Goal: Transaction & Acquisition: Purchase product/service

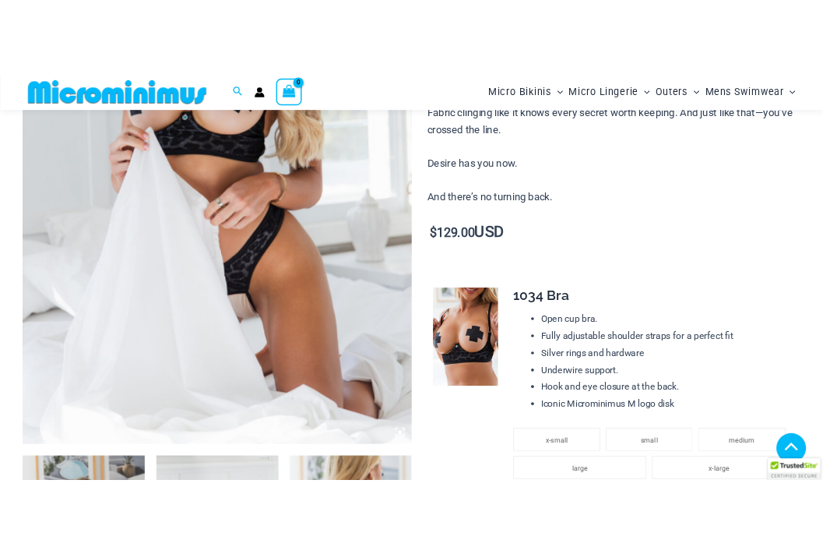
scroll to position [469, 0]
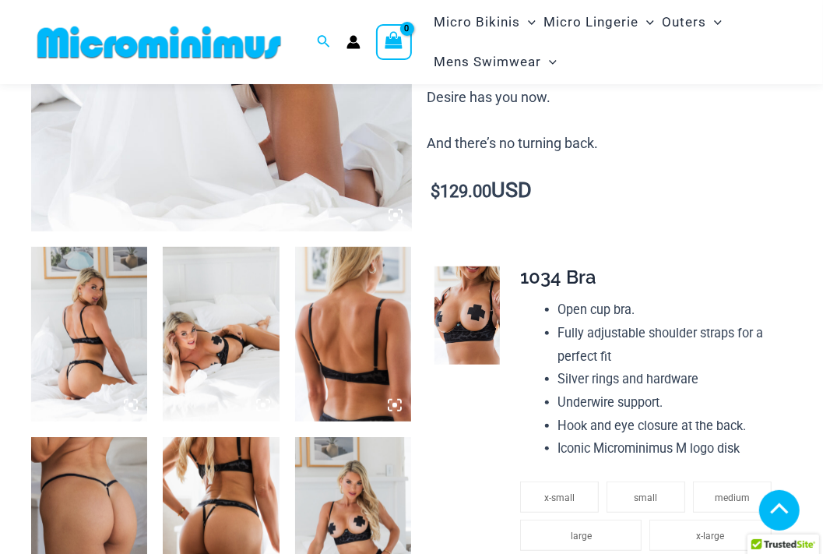
click at [69, 341] on img at bounding box center [89, 334] width 116 height 174
click at [369, 474] on img at bounding box center [353, 524] width 116 height 174
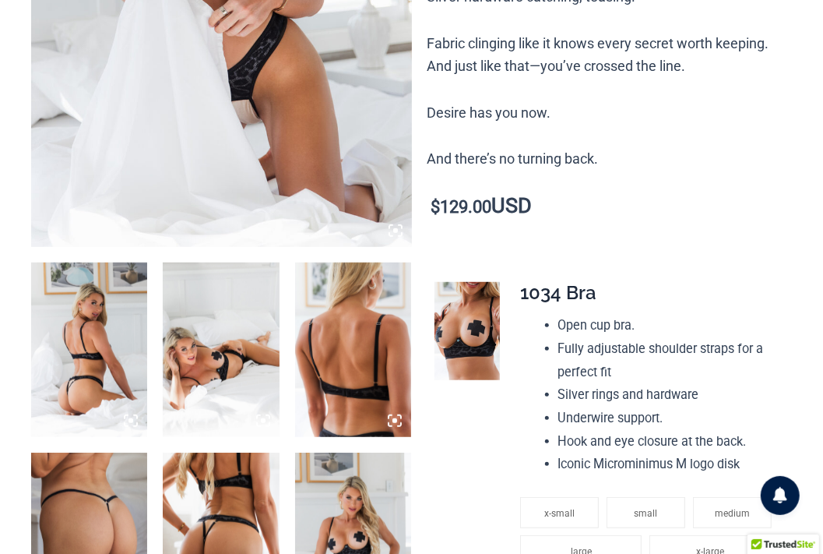
scroll to position [0, 0]
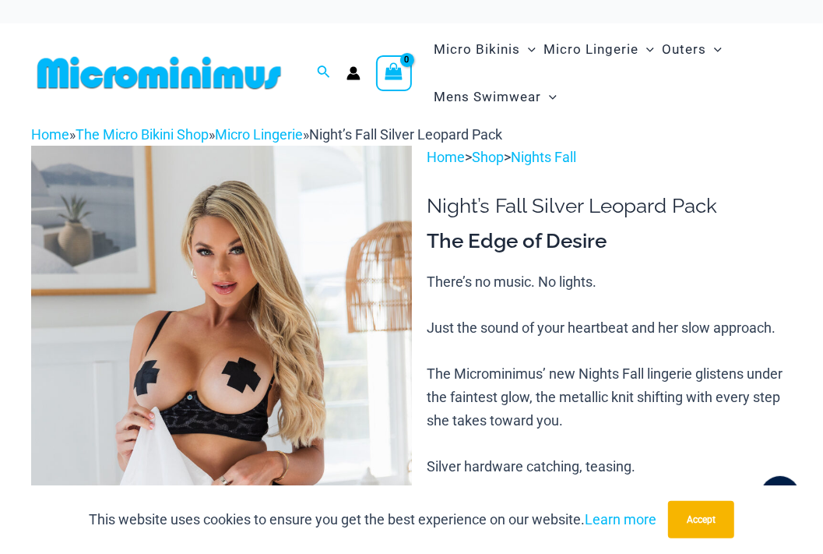
click at [363, 280] on img at bounding box center [221, 431] width 381 height 571
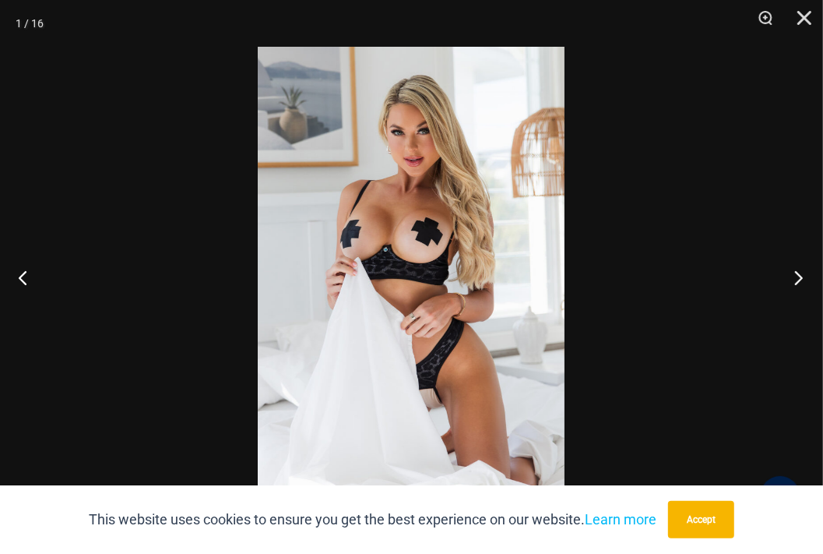
click at [793, 281] on button "Next" at bounding box center [794, 277] width 58 height 78
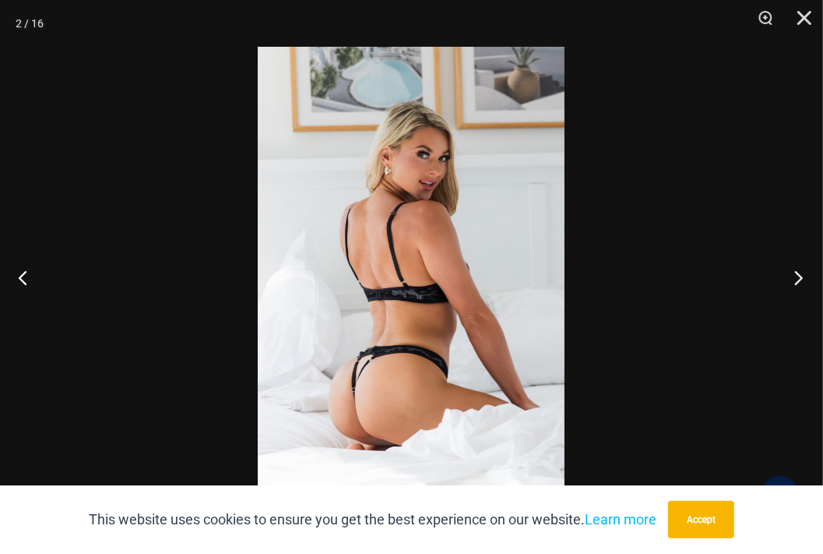
click at [793, 281] on button "Next" at bounding box center [794, 277] width 58 height 78
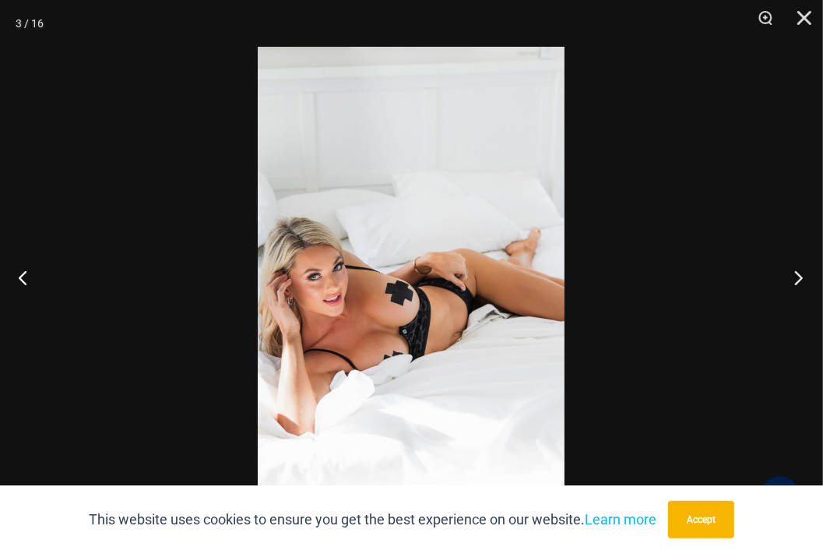
click at [793, 281] on button "Next" at bounding box center [794, 277] width 58 height 78
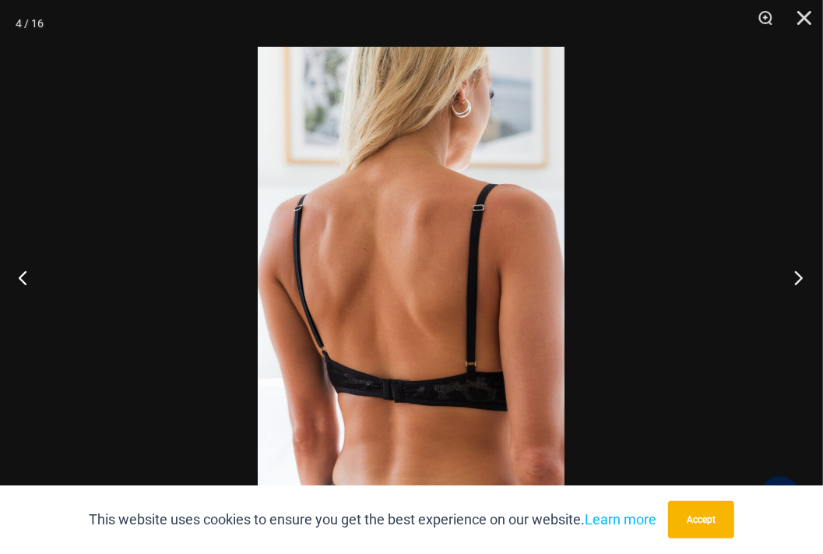
click at [793, 281] on button "Next" at bounding box center [794, 277] width 58 height 78
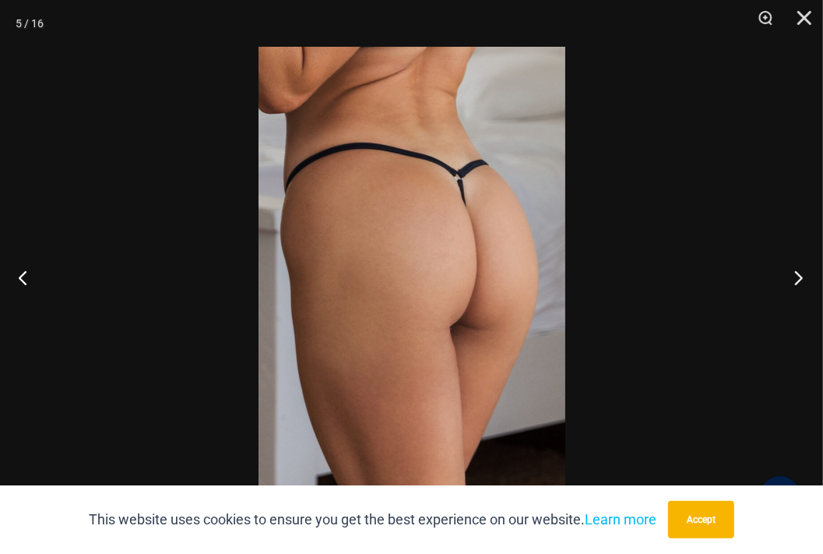
click at [793, 281] on button "Next" at bounding box center [794, 277] width 58 height 78
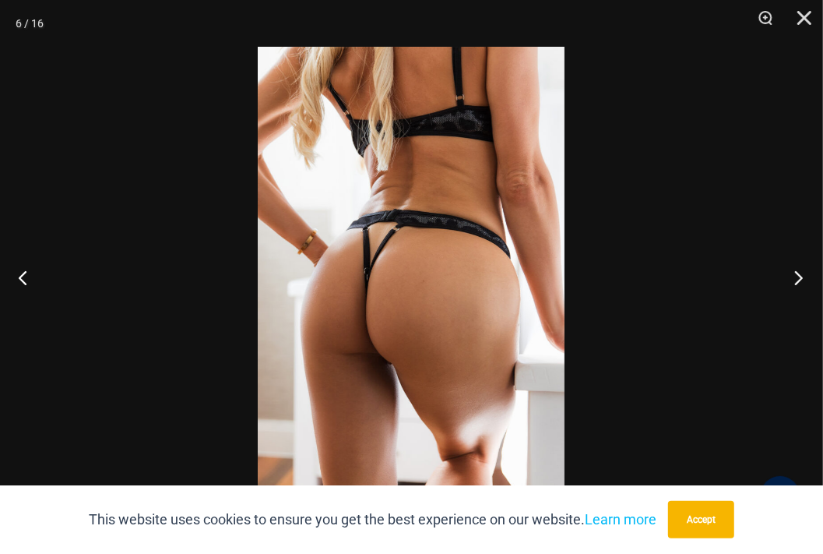
click at [793, 281] on button "Next" at bounding box center [794, 277] width 58 height 78
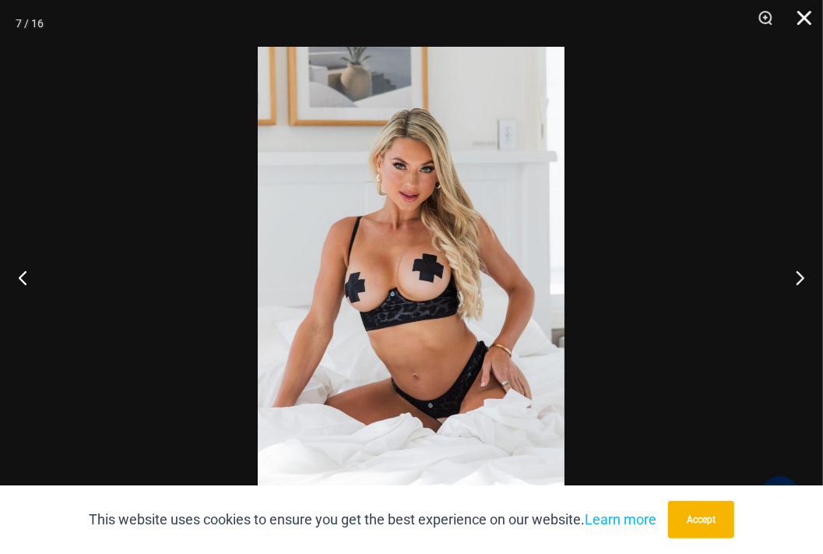
click at [800, 20] on button "Close" at bounding box center [798, 23] width 39 height 47
